Goal: Information Seeking & Learning: Find specific fact

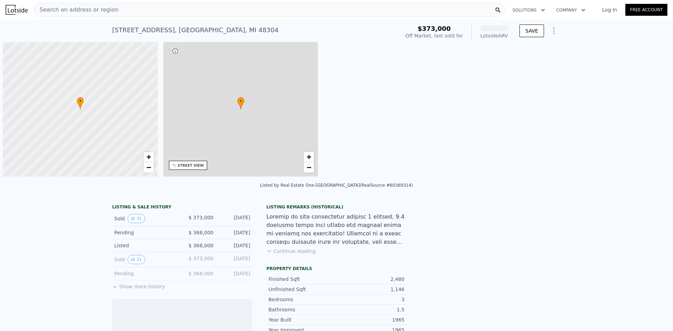
scroll to position [0, 3]
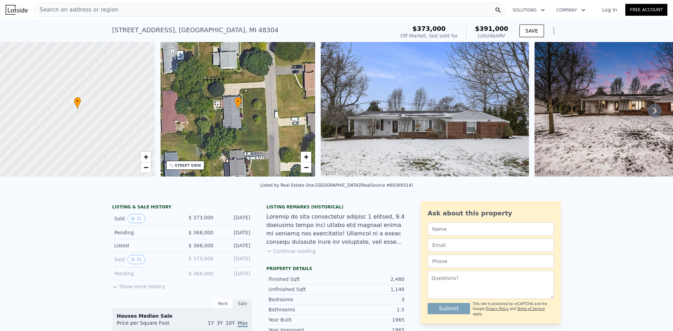
click at [438, 114] on img at bounding box center [425, 109] width 208 height 135
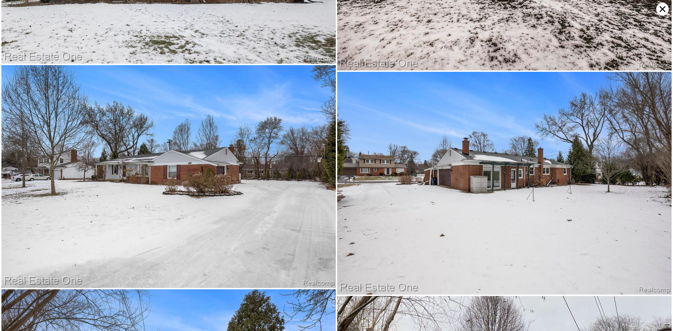
scroll to position [0, 0]
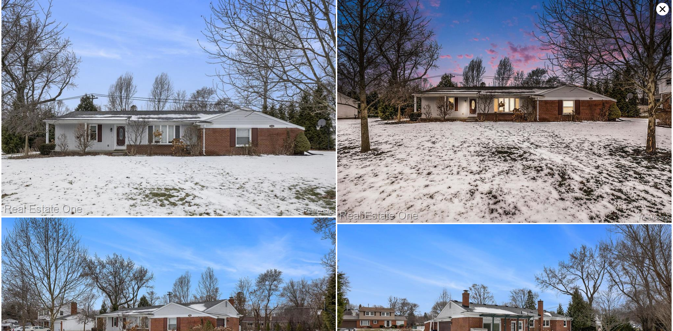
click at [664, 9] on icon at bounding box center [662, 9] width 13 height 13
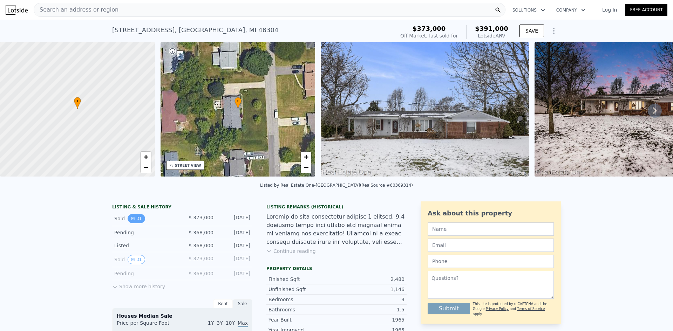
click at [128, 223] on button "31" at bounding box center [136, 218] width 17 height 9
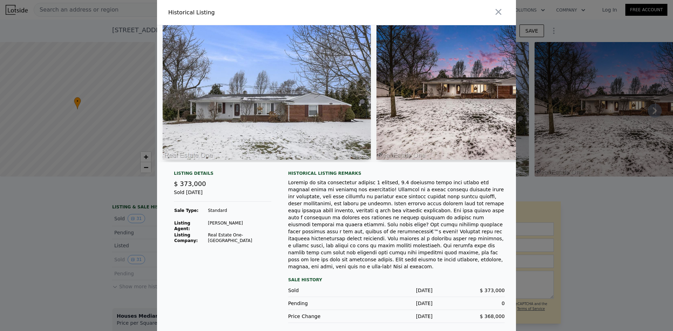
drag, startPoint x: 104, startPoint y: 231, endPoint x: 112, endPoint y: 261, distance: 31.6
click at [104, 241] on div at bounding box center [336, 165] width 673 height 331
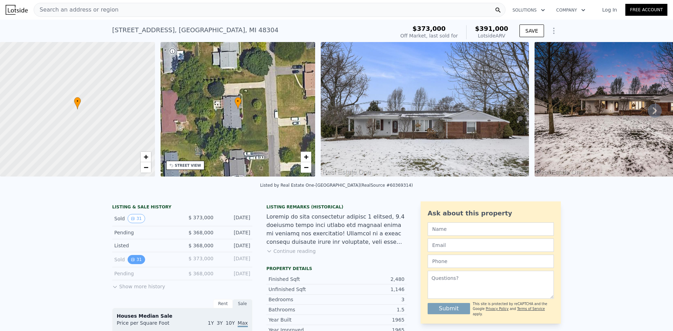
click at [132, 264] on button "31" at bounding box center [136, 259] width 17 height 9
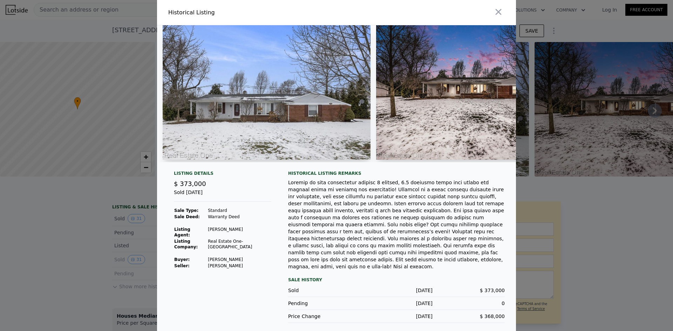
click at [225, 257] on td "[PERSON_NAME]" at bounding box center [239, 259] width 64 height 6
click at [536, 170] on div at bounding box center [336, 165] width 673 height 331
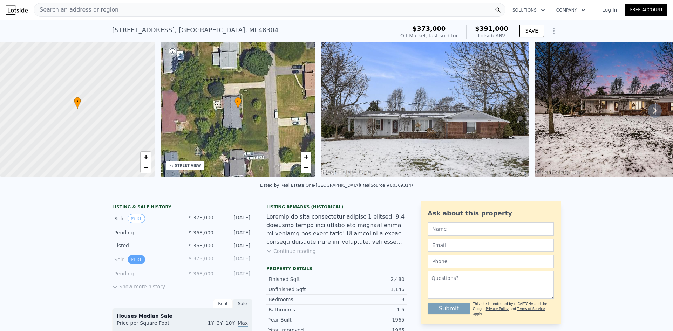
click at [134, 264] on button "31" at bounding box center [136, 259] width 17 height 9
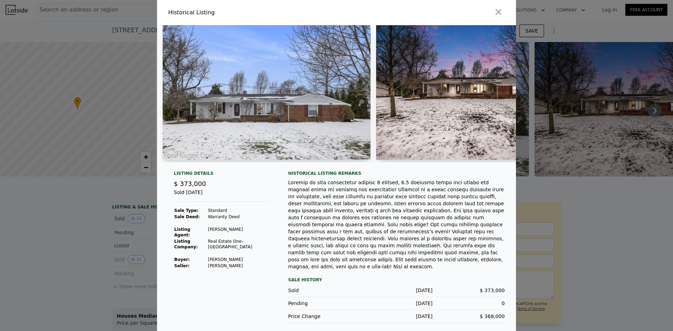
click at [95, 263] on div at bounding box center [336, 165] width 673 height 331
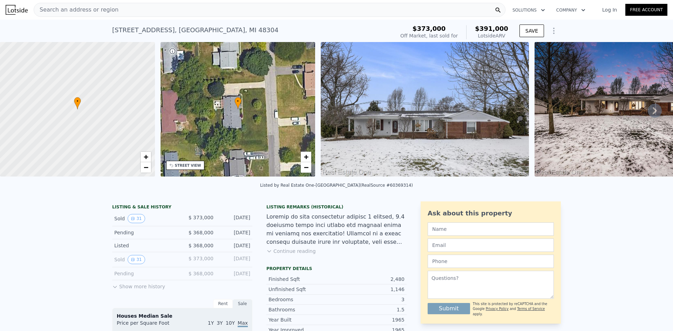
click at [500, 94] on img at bounding box center [425, 109] width 208 height 135
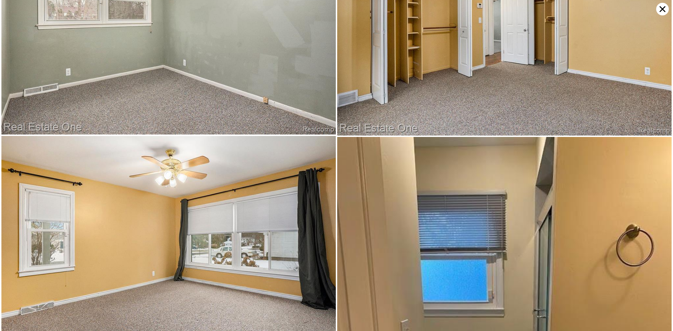
scroll to position [2007, 0]
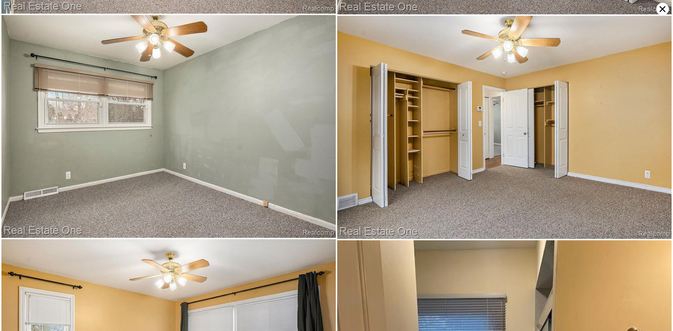
click at [662, 8] on icon at bounding box center [662, 9] width 13 height 13
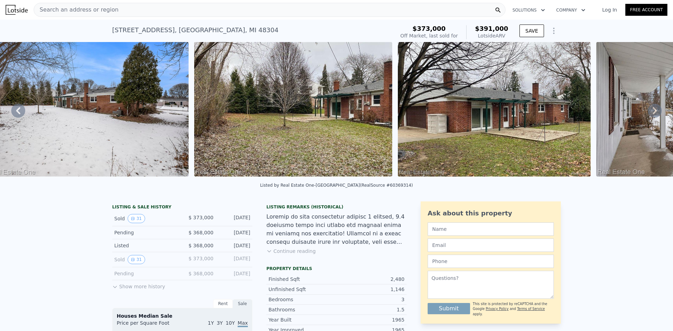
scroll to position [0, 1156]
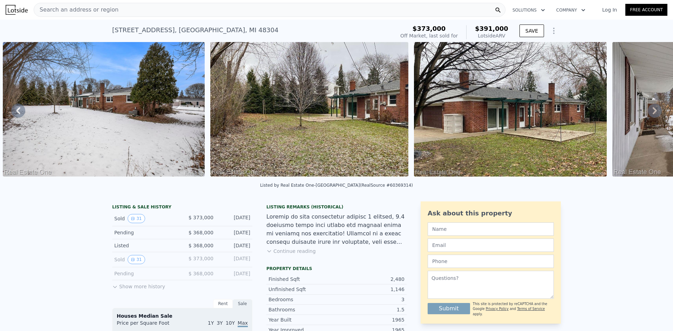
click at [288, 255] on button "Continue reading" at bounding box center [290, 251] width 49 height 7
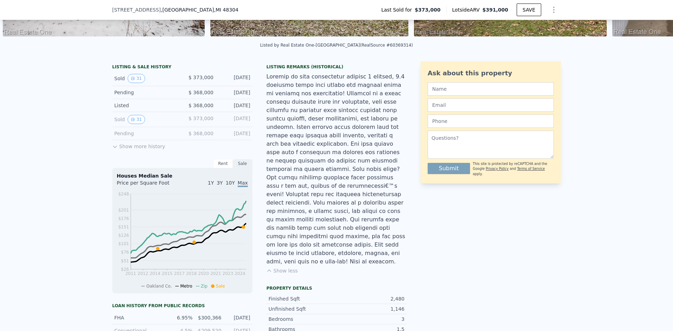
scroll to position [33, 0]
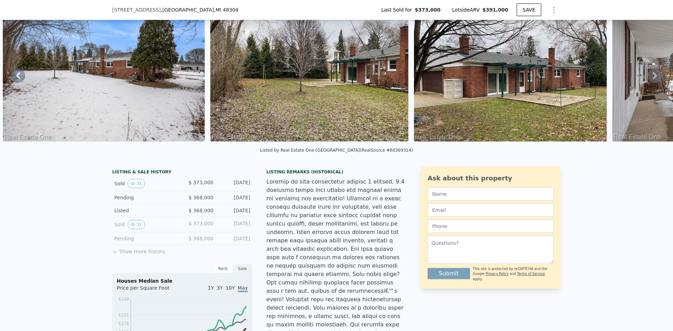
click at [285, 72] on img at bounding box center [309, 74] width 198 height 135
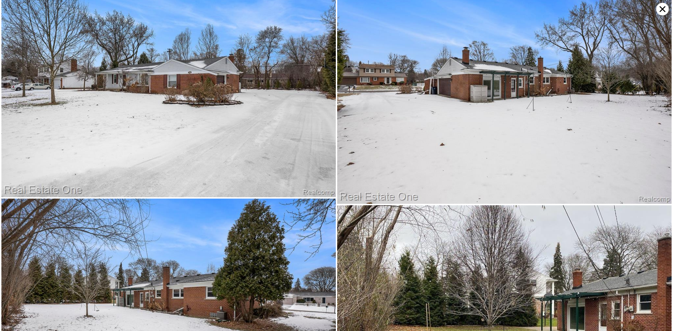
scroll to position [222, 0]
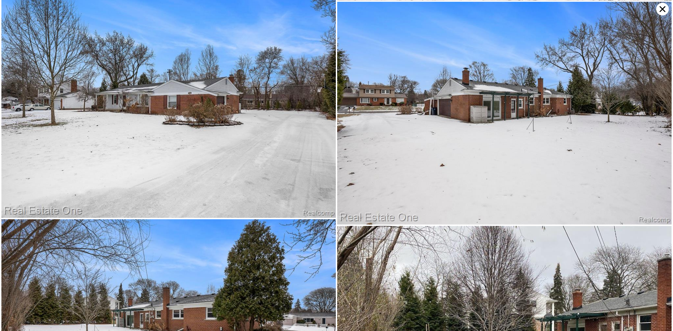
click at [653, 9] on img at bounding box center [504, 113] width 334 height 223
click at [658, 10] on icon at bounding box center [662, 9] width 13 height 13
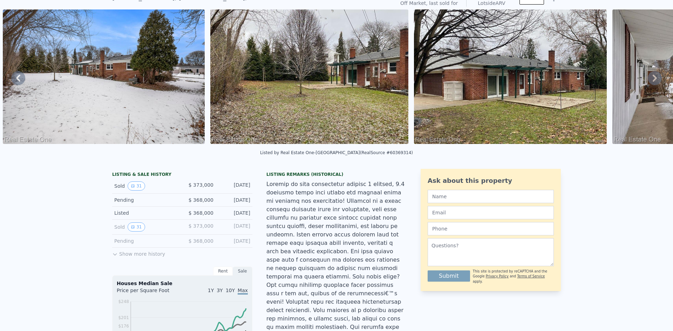
scroll to position [0, 0]
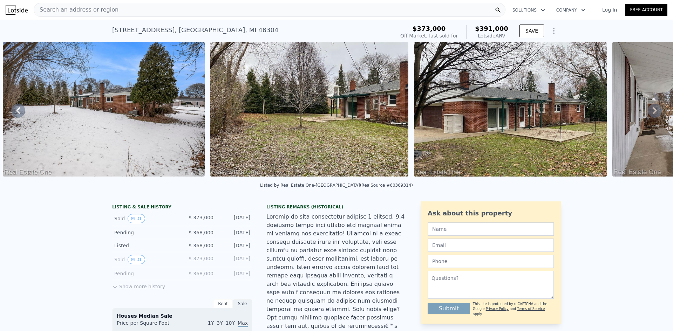
click at [252, 16] on div "Search an address or region" at bounding box center [270, 10] width 472 height 14
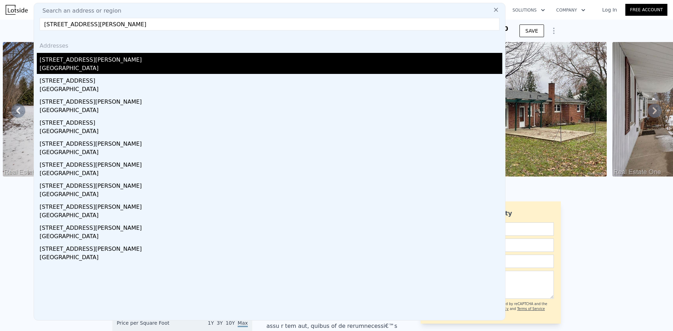
type input "[STREET_ADDRESS][PERSON_NAME]"
click at [180, 60] on div "[STREET_ADDRESS][PERSON_NAME]" at bounding box center [271, 58] width 462 height 11
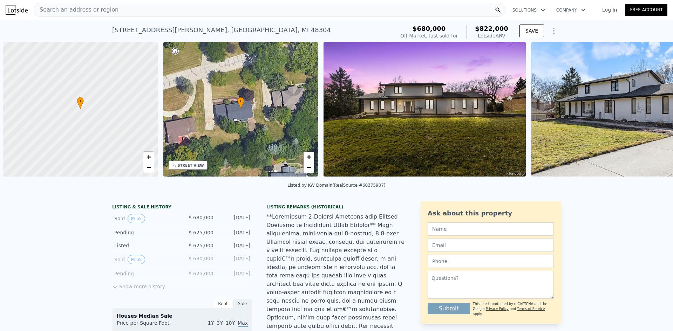
scroll to position [0, 3]
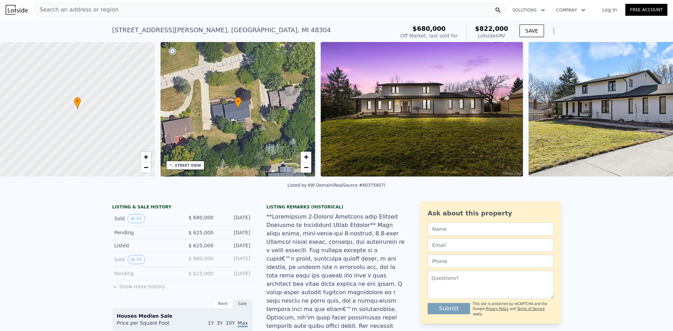
click at [468, 101] on img at bounding box center [422, 109] width 202 height 135
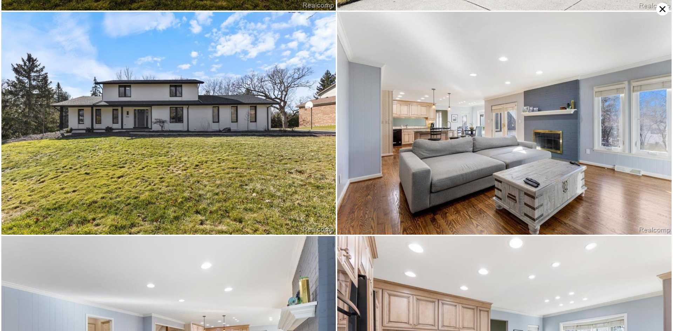
scroll to position [222, 0]
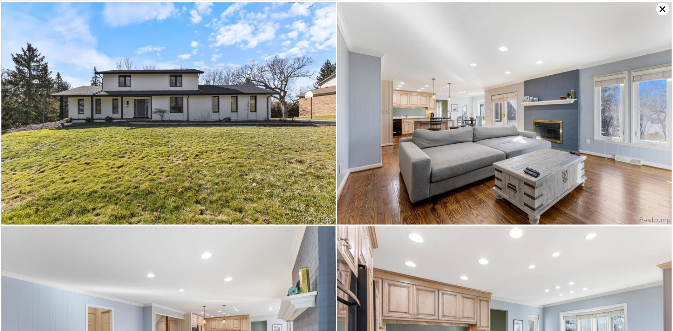
click at [666, 5] on icon at bounding box center [662, 9] width 13 height 13
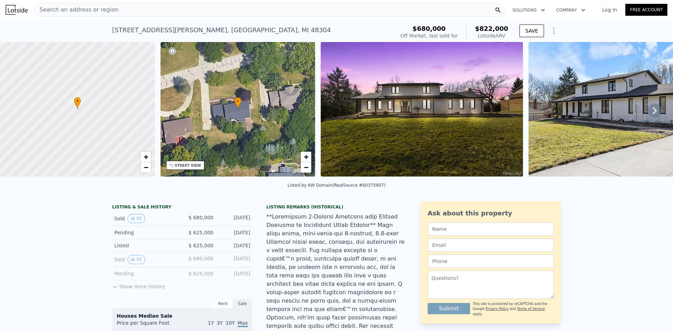
click at [276, 15] on div "Search an address or region" at bounding box center [270, 10] width 472 height 14
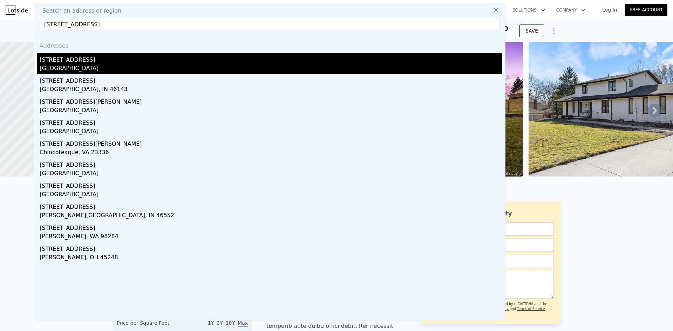
type input "[STREET_ADDRESS]"
click at [133, 72] on div "[GEOGRAPHIC_DATA]" at bounding box center [271, 69] width 462 height 10
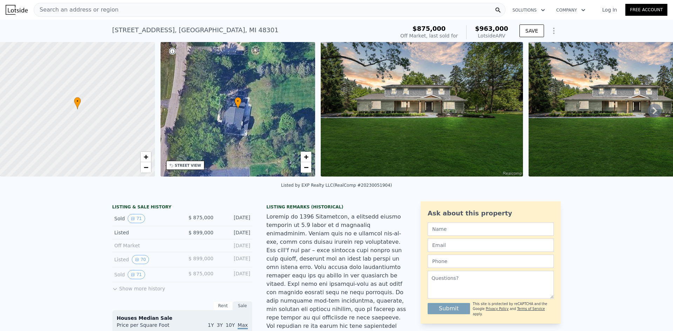
click at [473, 126] on img at bounding box center [422, 109] width 202 height 135
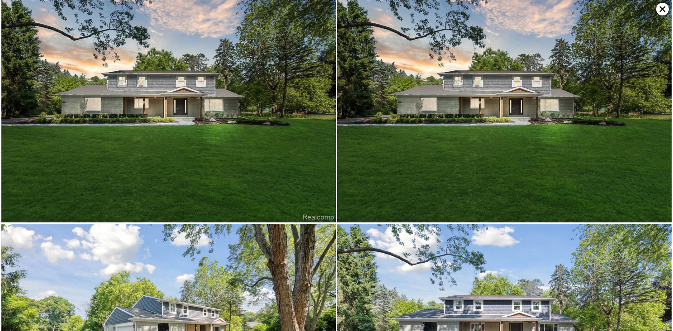
click at [662, 9] on icon at bounding box center [662, 9] width 6 height 6
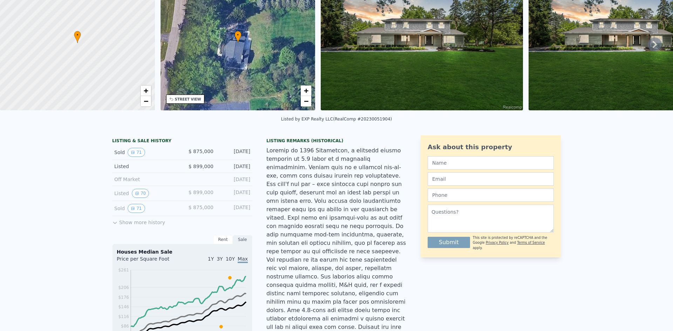
scroll to position [68, 0]
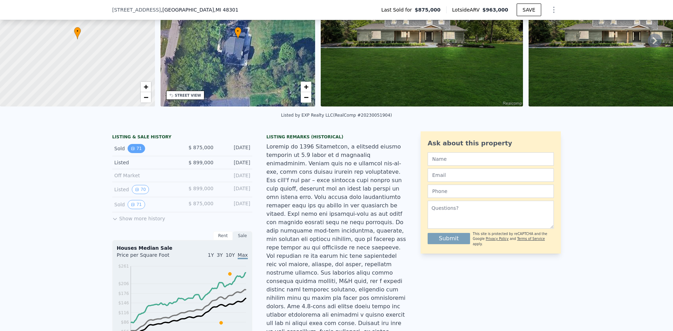
click at [137, 153] on button "71" at bounding box center [136, 148] width 17 height 9
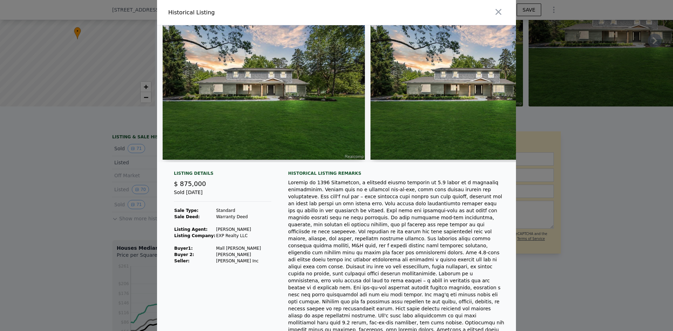
click at [624, 197] on div at bounding box center [336, 165] width 673 height 331
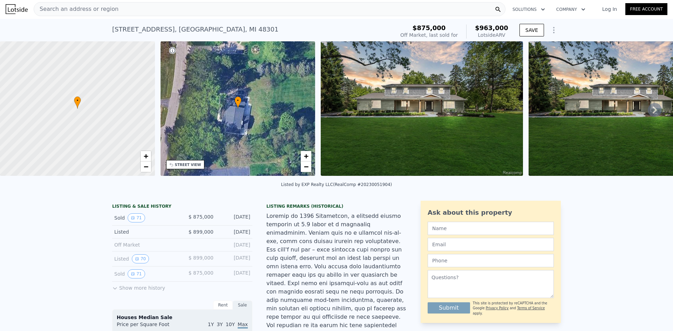
scroll to position [0, 0]
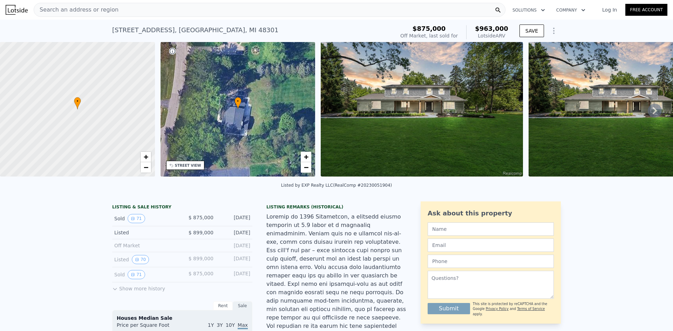
click at [324, 7] on div "Search an address or region" at bounding box center [270, 10] width 472 height 14
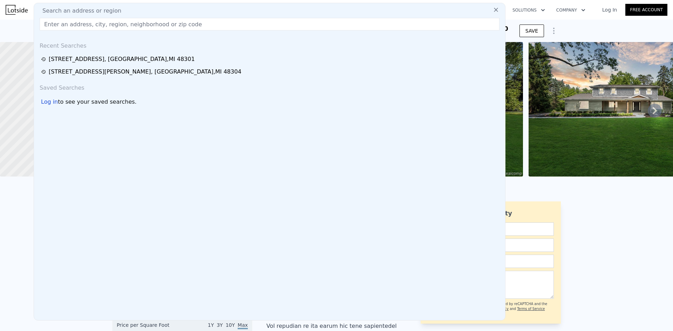
click at [321, 29] on input "text" at bounding box center [270, 24] width 460 height 13
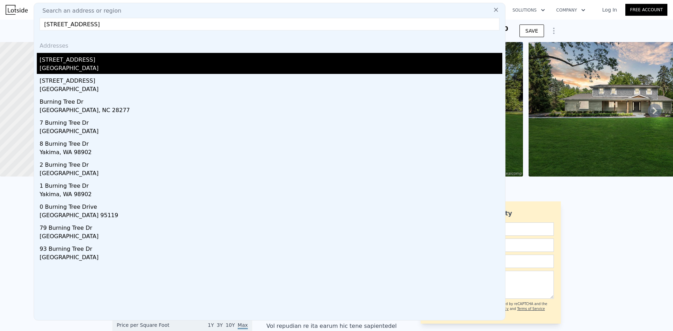
type input "[STREET_ADDRESS]"
click at [149, 64] on div "[GEOGRAPHIC_DATA]" at bounding box center [271, 69] width 462 height 10
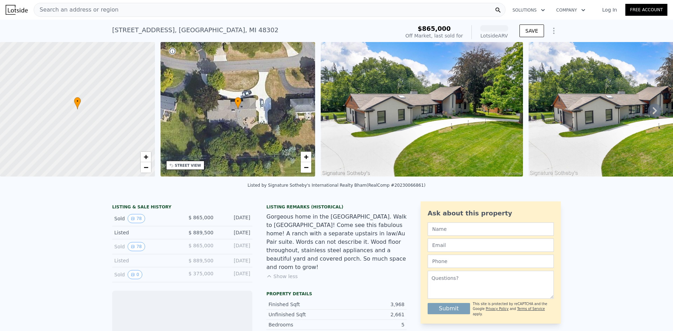
click at [449, 142] on img at bounding box center [422, 109] width 202 height 135
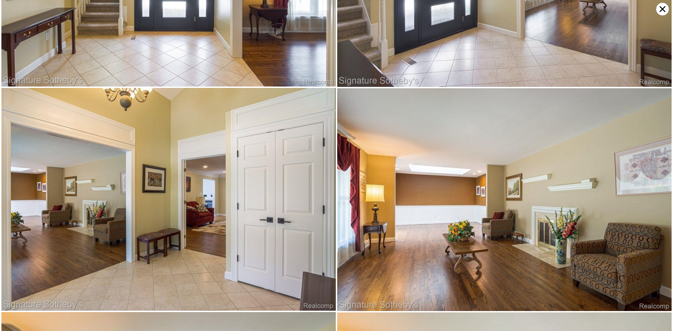
scroll to position [667, 0]
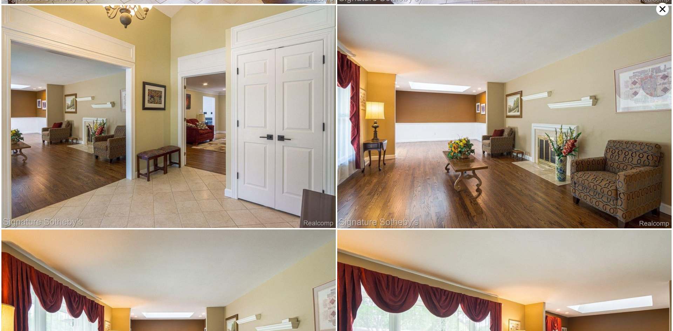
click at [656, 13] on img at bounding box center [504, 117] width 334 height 223
click at [659, 9] on icon at bounding box center [662, 9] width 13 height 13
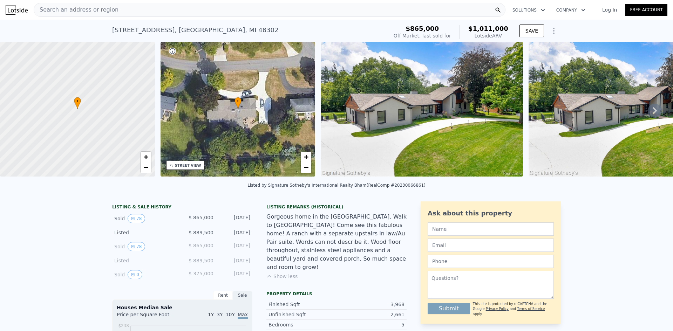
click at [307, 14] on div "Search an address or region" at bounding box center [270, 10] width 472 height 14
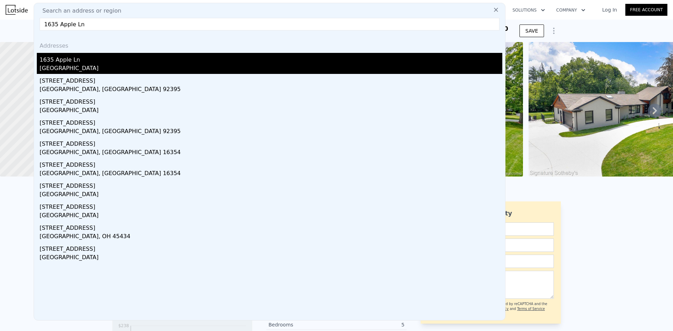
type input "1635 Apple Ln"
click at [70, 55] on div "1635 Apple Ln" at bounding box center [271, 58] width 462 height 11
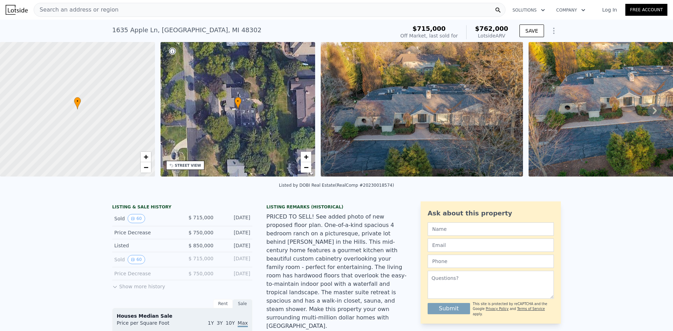
click at [387, 128] on img at bounding box center [422, 109] width 202 height 135
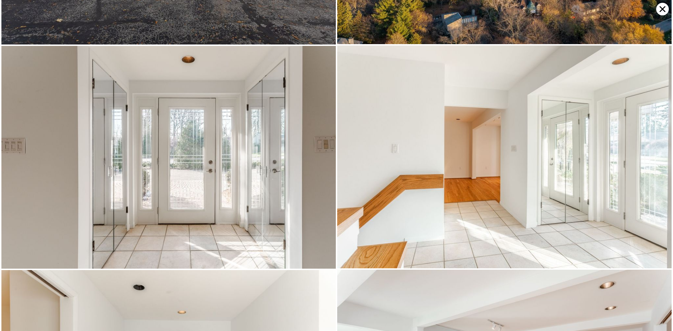
scroll to position [445, 0]
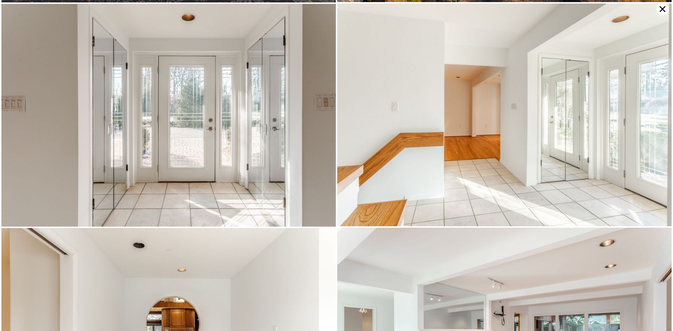
click at [664, 12] on icon at bounding box center [662, 9] width 13 height 13
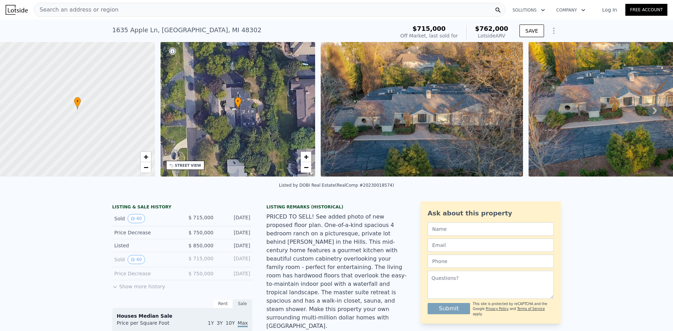
click at [226, 9] on div "Search an address or region" at bounding box center [270, 10] width 472 height 14
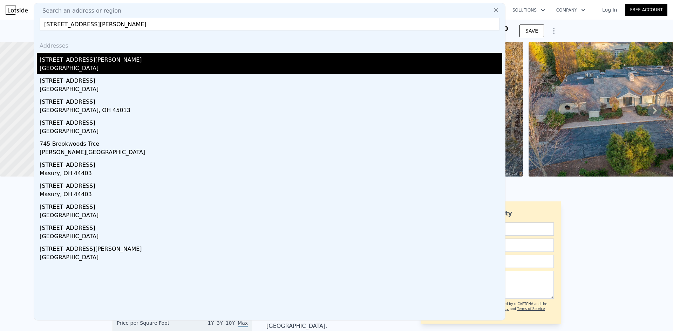
type input "[STREET_ADDRESS][PERSON_NAME]"
click at [234, 66] on div "[GEOGRAPHIC_DATA]" at bounding box center [271, 69] width 462 height 10
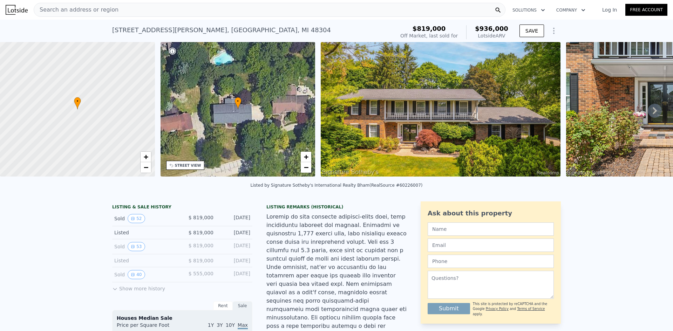
click at [562, 110] on div at bounding box center [440, 110] width 245 height 137
click at [512, 173] on img at bounding box center [441, 109] width 240 height 135
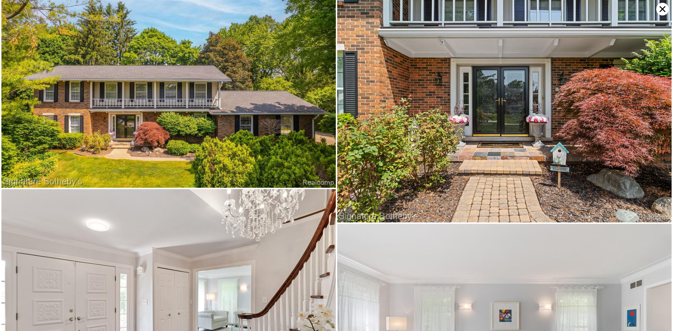
click at [665, 13] on icon at bounding box center [662, 9] width 13 height 13
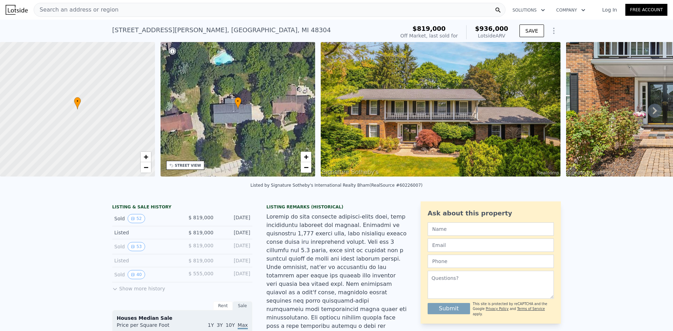
click at [223, 13] on div "Search an address or region" at bounding box center [270, 10] width 472 height 14
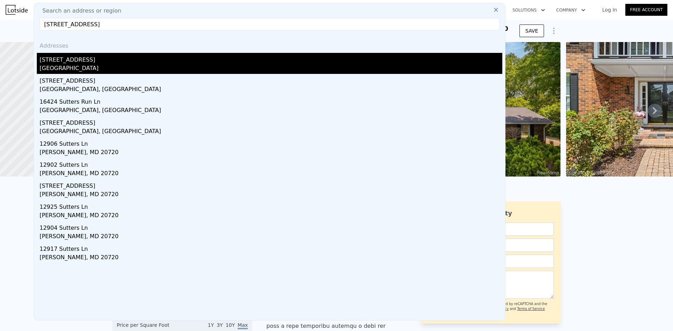
type input "[STREET_ADDRESS]"
click at [87, 64] on div "[GEOGRAPHIC_DATA]" at bounding box center [271, 69] width 462 height 10
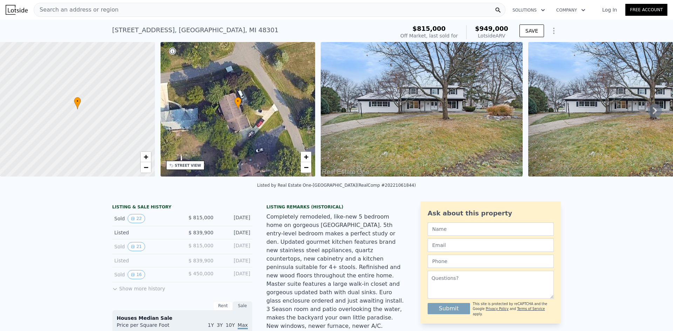
click at [388, 102] on img at bounding box center [422, 109] width 202 height 135
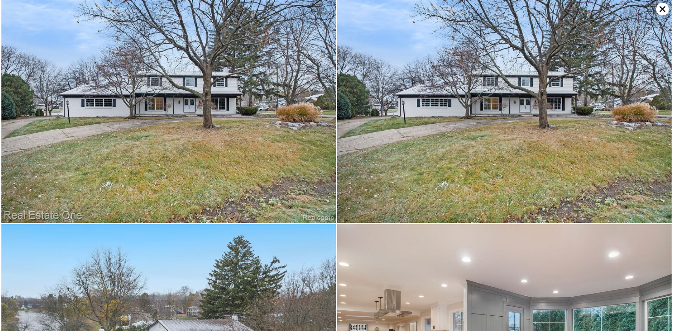
click at [661, 8] on icon at bounding box center [662, 9] width 6 height 6
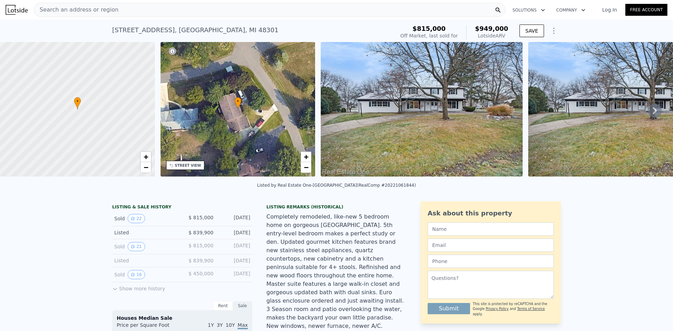
click at [190, 13] on div "Search an address or region" at bounding box center [270, 10] width 472 height 14
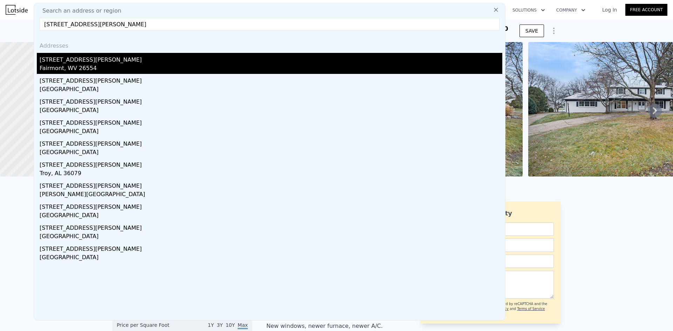
type input "[STREET_ADDRESS][PERSON_NAME]"
click at [139, 59] on div "[STREET_ADDRESS][PERSON_NAME]" at bounding box center [271, 58] width 462 height 11
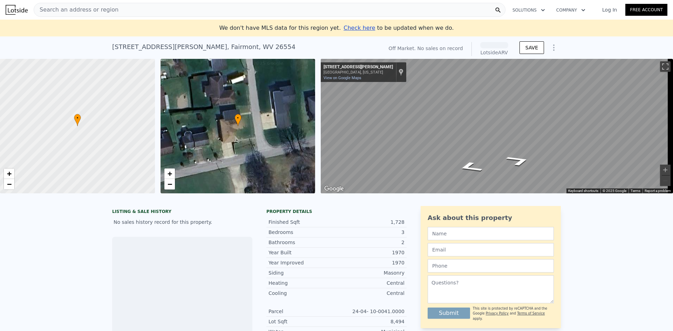
click at [139, 9] on div "Search an address or region" at bounding box center [270, 10] width 472 height 14
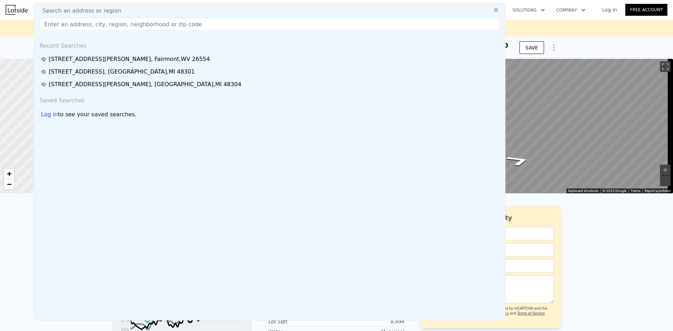
drag, startPoint x: 138, startPoint y: 14, endPoint x: 120, endPoint y: 20, distance: 19.3
paste input "[STREET_ADDRESS][PERSON_NAME]"
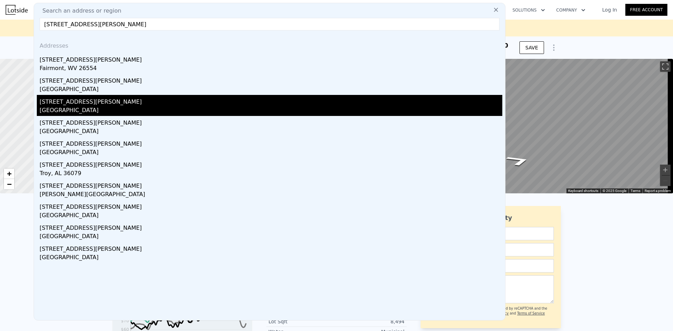
type input "[STREET_ADDRESS][PERSON_NAME]"
click at [165, 108] on div "[GEOGRAPHIC_DATA]" at bounding box center [271, 111] width 462 height 10
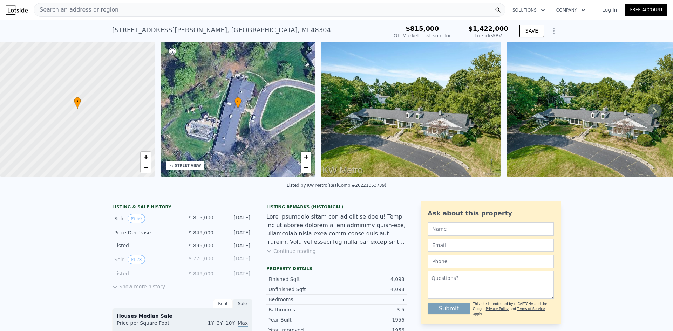
click at [448, 131] on img at bounding box center [411, 109] width 180 height 135
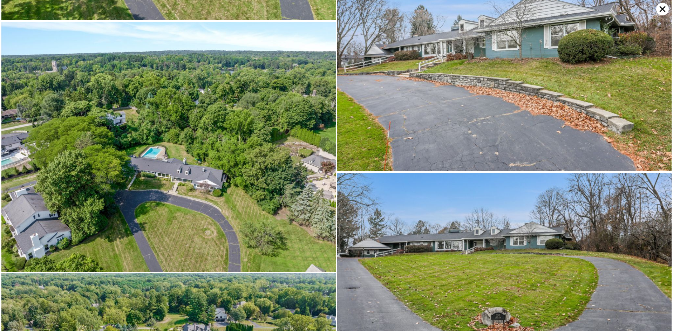
scroll to position [4108, 0]
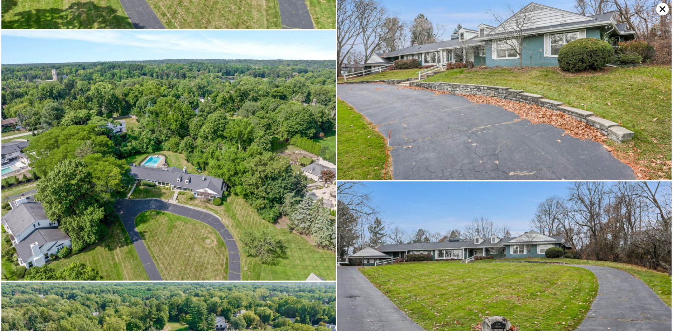
click at [661, 8] on icon at bounding box center [662, 9] width 6 height 6
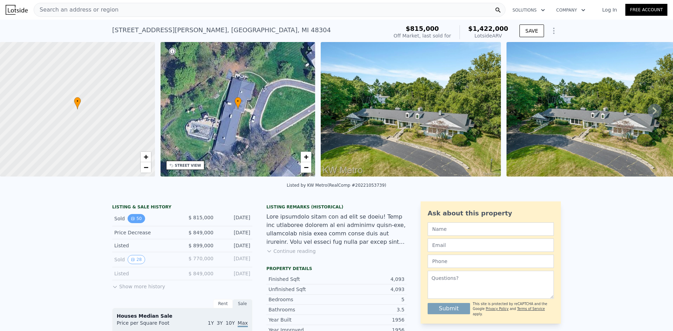
click at [128, 221] on button "50" at bounding box center [136, 218] width 17 height 9
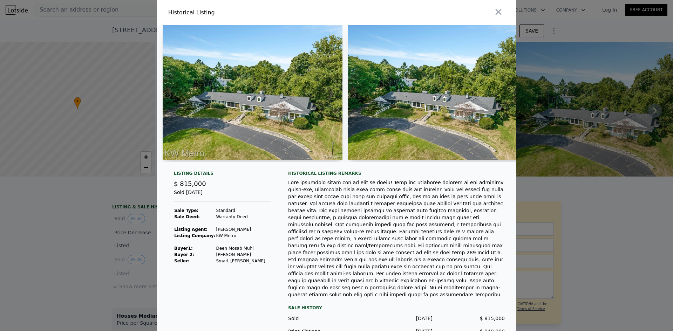
click at [219, 252] on td "Deen Mosab Muhi" at bounding box center [240, 248] width 50 height 6
click at [528, 135] on div at bounding box center [336, 165] width 673 height 331
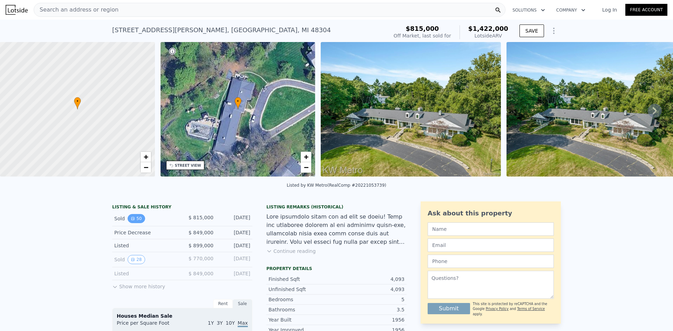
click at [138, 221] on button "50" at bounding box center [136, 218] width 17 height 9
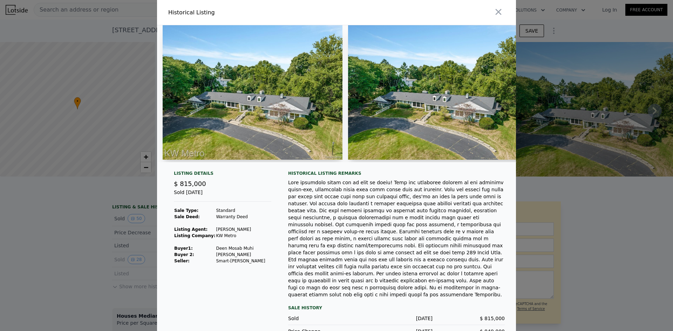
click at [215, 258] on td "[PERSON_NAME]" at bounding box center [240, 255] width 50 height 6
click at [224, 252] on td "Deen Mosab Muhi" at bounding box center [240, 248] width 50 height 6
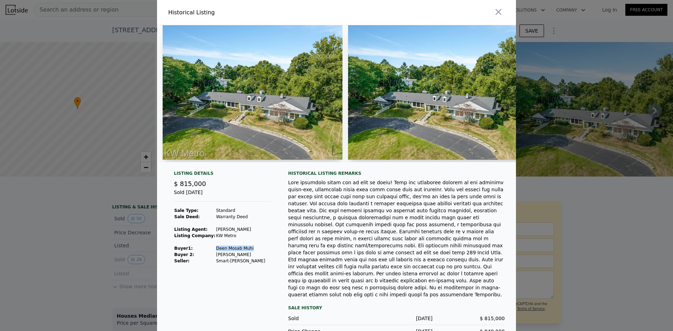
click at [224, 252] on td "Deen Mosab Muhi" at bounding box center [240, 248] width 50 height 6
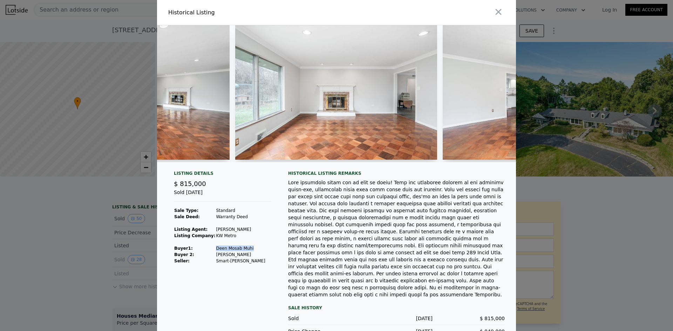
scroll to position [0, 1005]
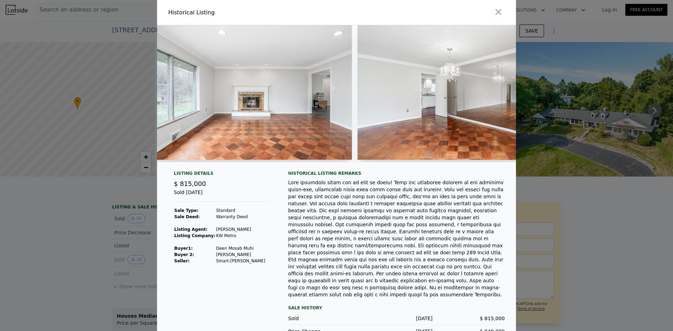
click at [339, 246] on div at bounding box center [396, 238] width 217 height 119
